Goal: Task Accomplishment & Management: Use online tool/utility

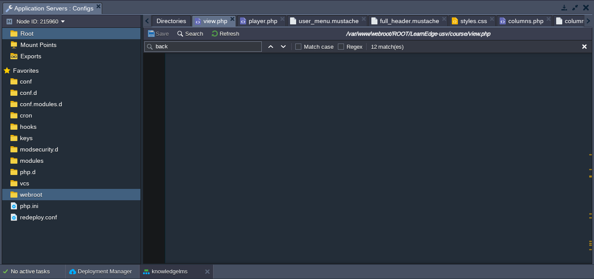
scroll to position [3228, 0]
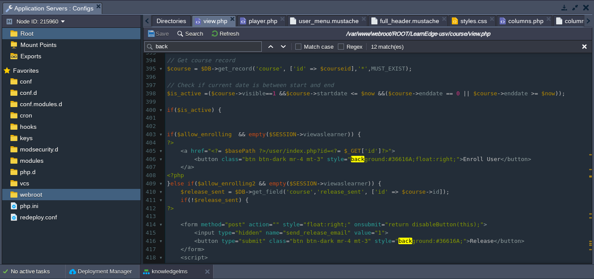
click at [572, 9] on button "button" at bounding box center [576, 7] width 8 height 8
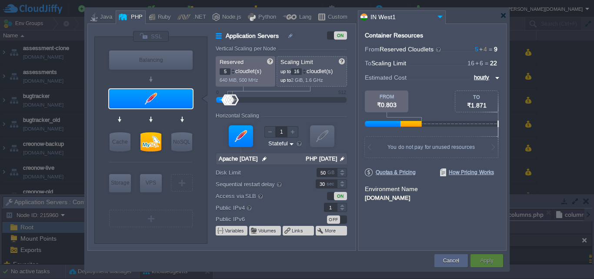
drag, startPoint x: 219, startPoint y: 158, endPoint x: 259, endPoint y: 161, distance: 39.7
click at [259, 161] on input "Apache [DATE]" at bounding box center [238, 158] width 44 height 11
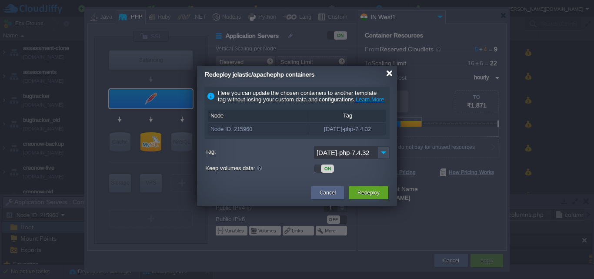
click at [389, 72] on div at bounding box center [389, 73] width 7 height 7
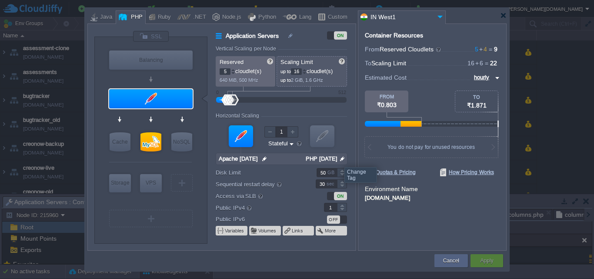
drag, startPoint x: 304, startPoint y: 159, endPoint x: 338, endPoint y: 159, distance: 33.9
click at [338, 159] on input "PHP [DATE]" at bounding box center [320, 158] width 35 height 11
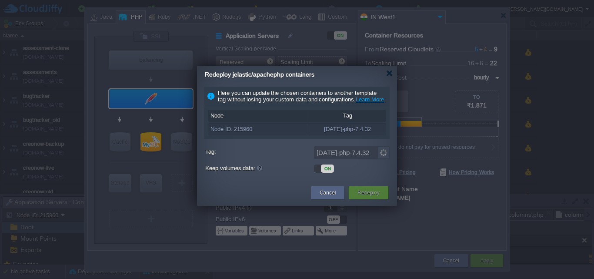
drag, startPoint x: 372, startPoint y: 139, endPoint x: 341, endPoint y: 138, distance: 31.3
click at [341, 135] on div "[DATE]-php-7.4.32" at bounding box center [347, 129] width 78 height 11
drag, startPoint x: 318, startPoint y: 161, endPoint x: 370, endPoint y: 161, distance: 52.6
click at [370, 159] on input "[DATE]-php-7.4.32" at bounding box center [346, 152] width 64 height 13
click at [320, 197] on button "Cancel" at bounding box center [328, 192] width 16 height 9
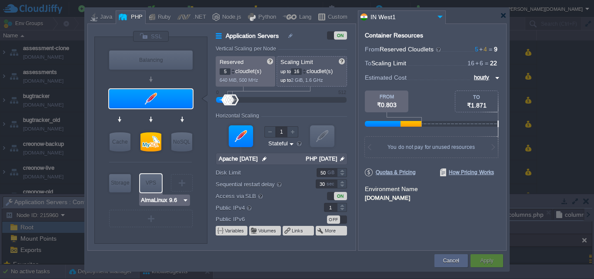
type input "MySQL CE 8.0.35"
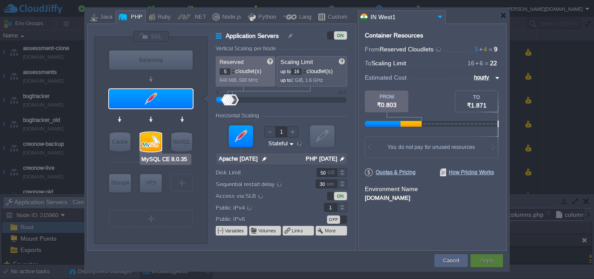
click at [153, 140] on div at bounding box center [151, 141] width 21 height 19
type input "SQL Databases"
type input "4"
type input "6"
type input "MySQL CE 8.0.35"
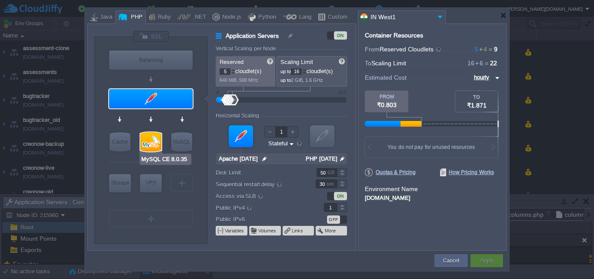
type input "null"
type input "8.0.35"
type input "Stateless"
type input "40"
type input "0"
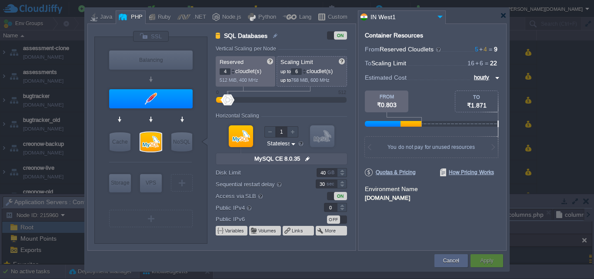
drag, startPoint x: 253, startPoint y: 161, endPoint x: 303, endPoint y: 160, distance: 49.6
click at [303, 160] on input "MySQL CE 8.0.35" at bounding box center [277, 158] width 51 height 11
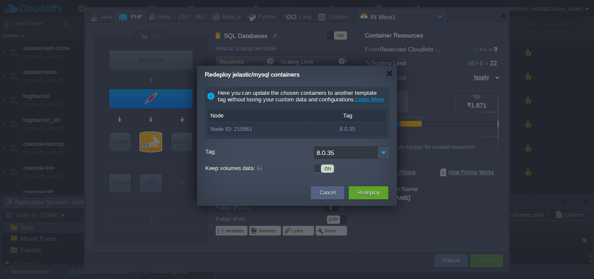
drag, startPoint x: 303, startPoint y: 160, endPoint x: 282, endPoint y: 184, distance: 32.1
click at [282, 181] on div "Here you can update the chosen containers to another template tag without losin…" at bounding box center [297, 132] width 200 height 97
click at [330, 197] on button "Cancel" at bounding box center [328, 192] width 16 height 9
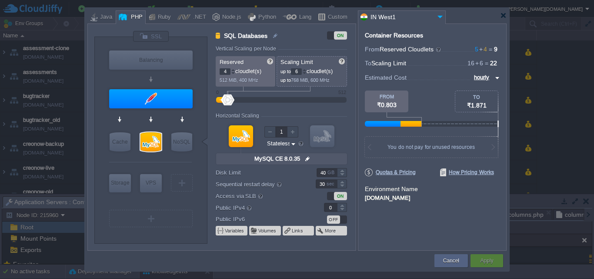
drag, startPoint x: 253, startPoint y: 158, endPoint x: 302, endPoint y: 160, distance: 49.2
click at [302, 160] on input "MySQL CE 8.0.35" at bounding box center [277, 158] width 51 height 11
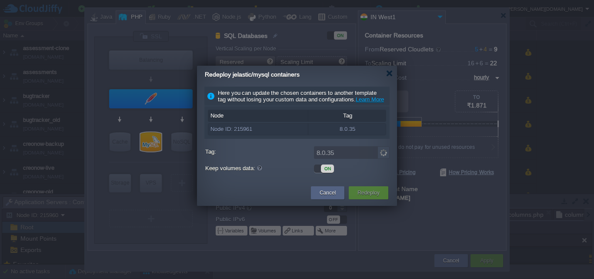
click at [334, 159] on input "8.0.35" at bounding box center [346, 152] width 64 height 13
click at [326, 197] on button "Cancel" at bounding box center [328, 192] width 16 height 9
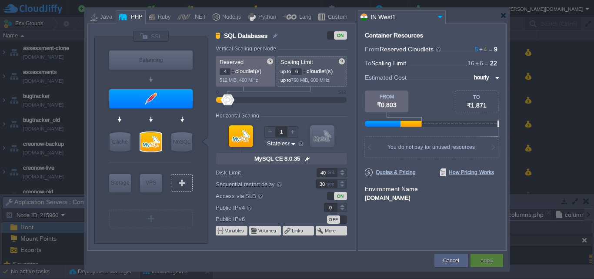
type input "MySQL CE 8.0.35"
click at [446, 259] on button "Cancel" at bounding box center [451, 260] width 16 height 9
